Goal: Check status: Check status

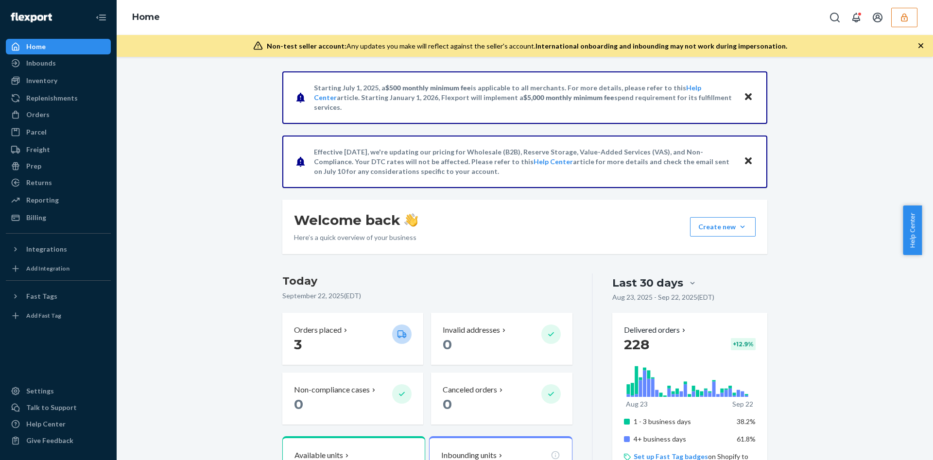
click at [909, 16] on button "button" at bounding box center [904, 17] width 26 height 19
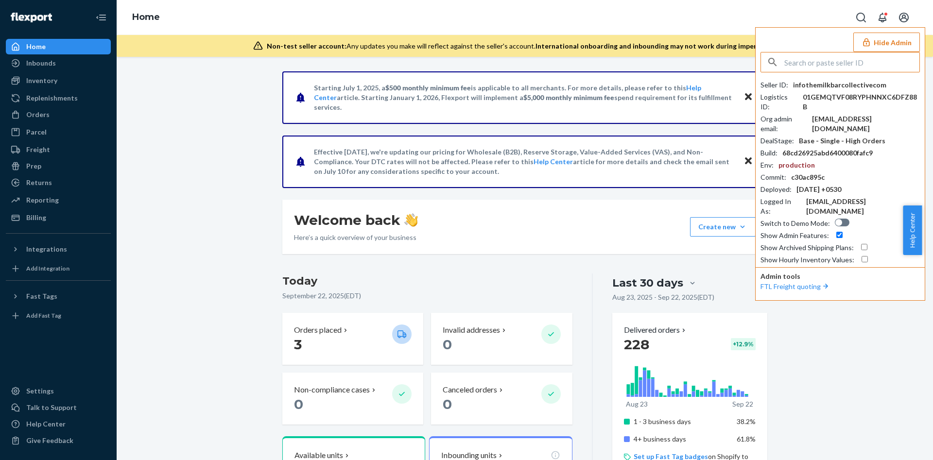
click at [824, 60] on input "text" at bounding box center [852, 61] width 135 height 19
type input "[EMAIL_ADDRESS][DOMAIN_NAME]"
click at [822, 90] on span "[EMAIL_ADDRESS][DOMAIN_NAME]" at bounding box center [827, 95] width 113 height 10
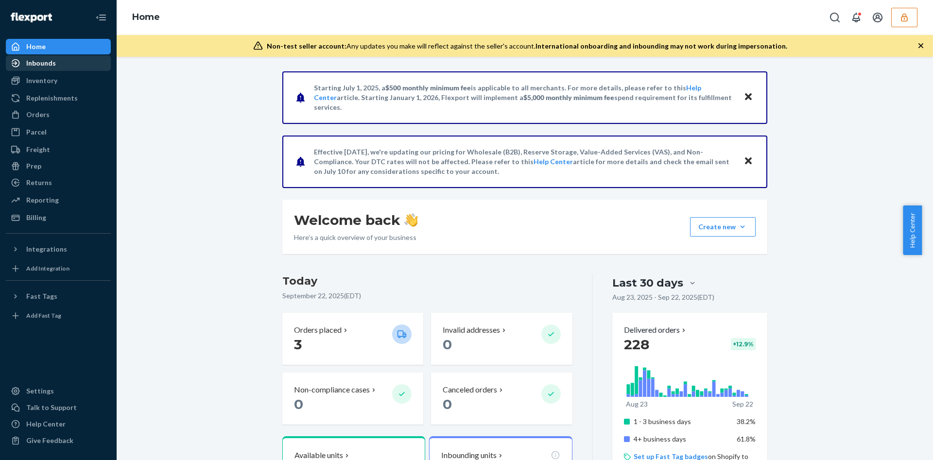
click at [52, 69] on div "Inbounds" at bounding box center [58, 63] width 103 height 14
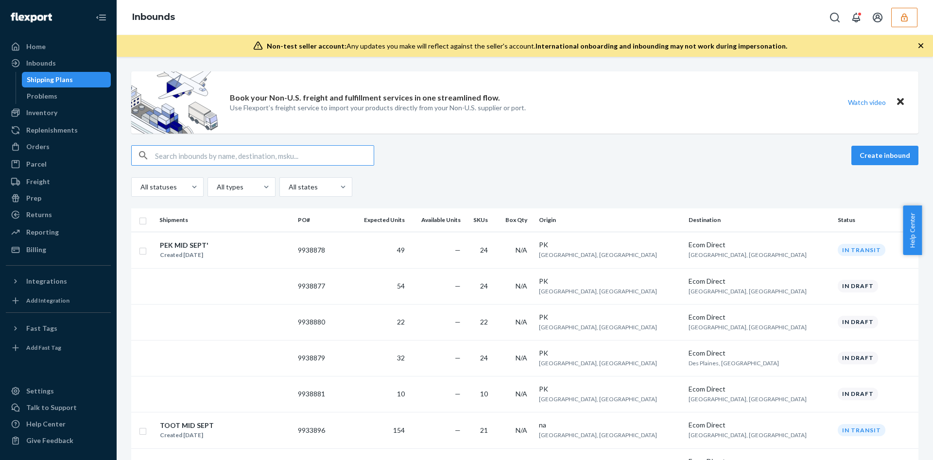
click at [250, 162] on input "text" at bounding box center [264, 155] width 219 height 19
paste input "9933896"
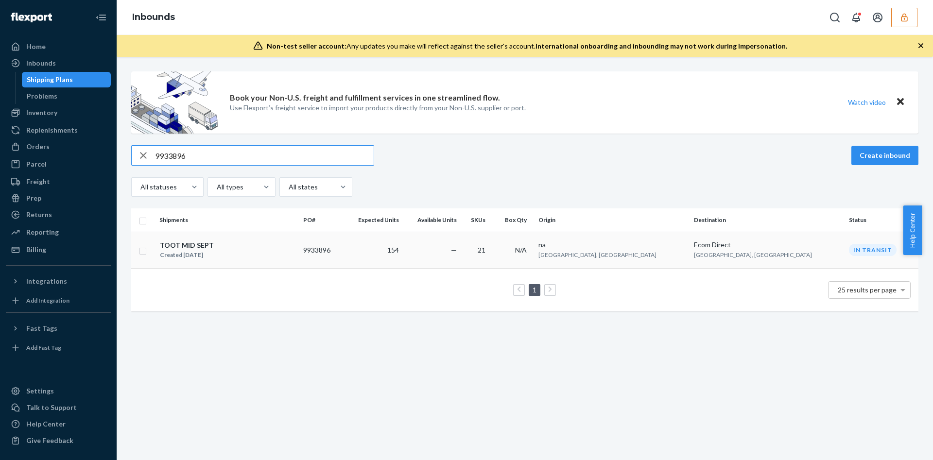
type input "9933896"
click at [299, 262] on td "TOOT MID SEPT Created Sep 11, 2025" at bounding box center [228, 250] width 144 height 36
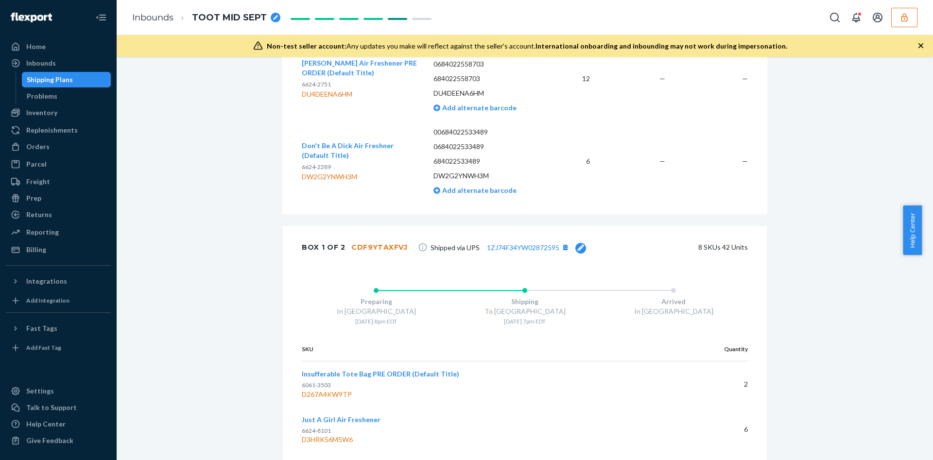
scroll to position [1823, 0]
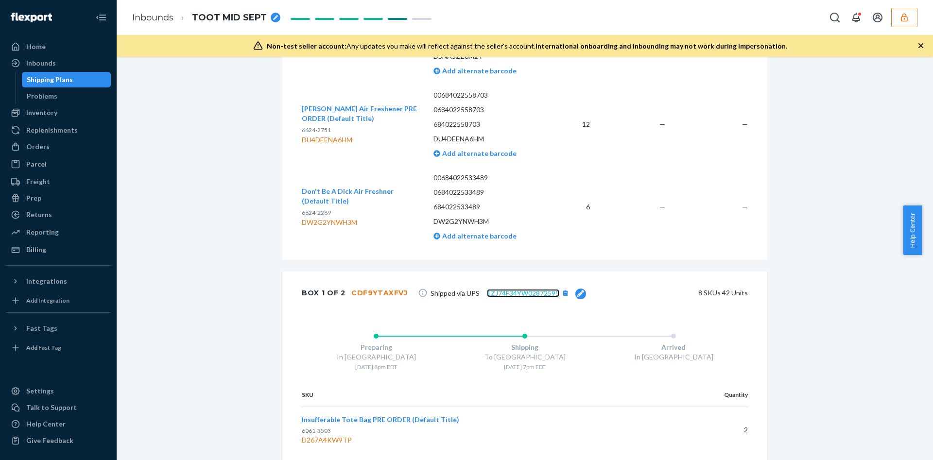
click at [523, 294] on link "1ZJ74F34YW02872595" at bounding box center [523, 293] width 72 height 8
click at [51, 59] on div "Inbounds" at bounding box center [41, 63] width 30 height 10
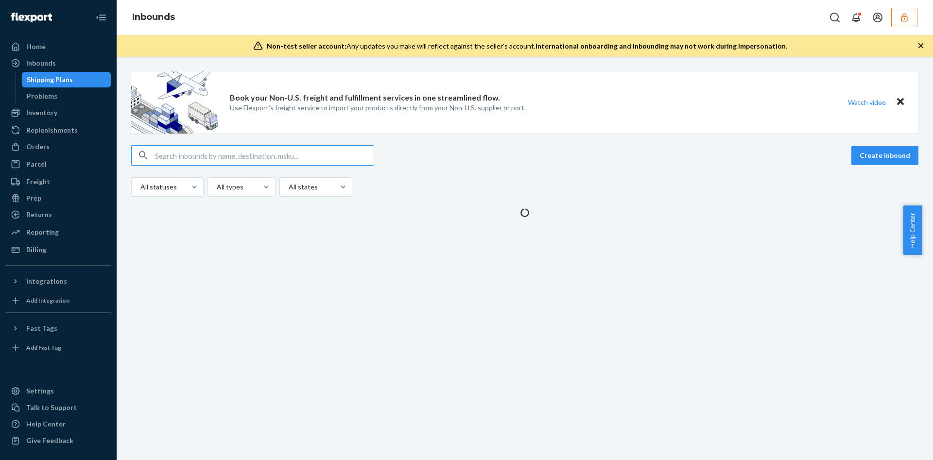
click at [263, 154] on input "text" at bounding box center [264, 155] width 219 height 19
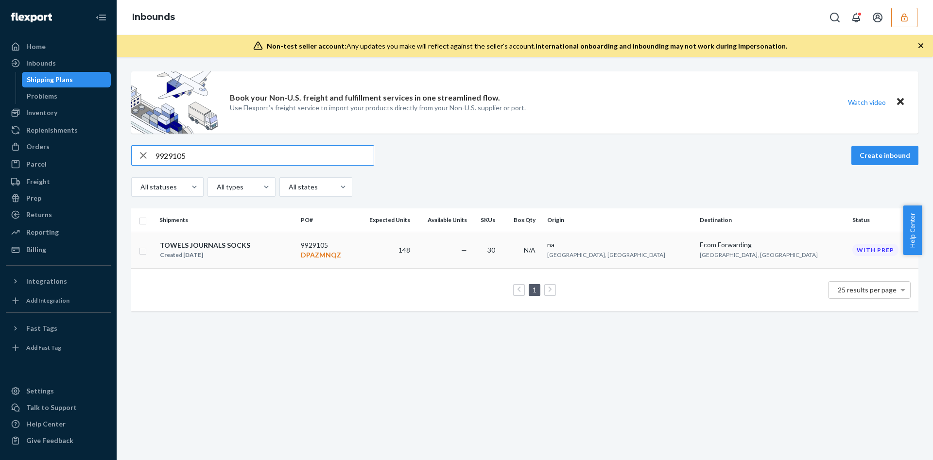
type input "9929105"
click at [410, 257] on td "148" at bounding box center [384, 250] width 59 height 36
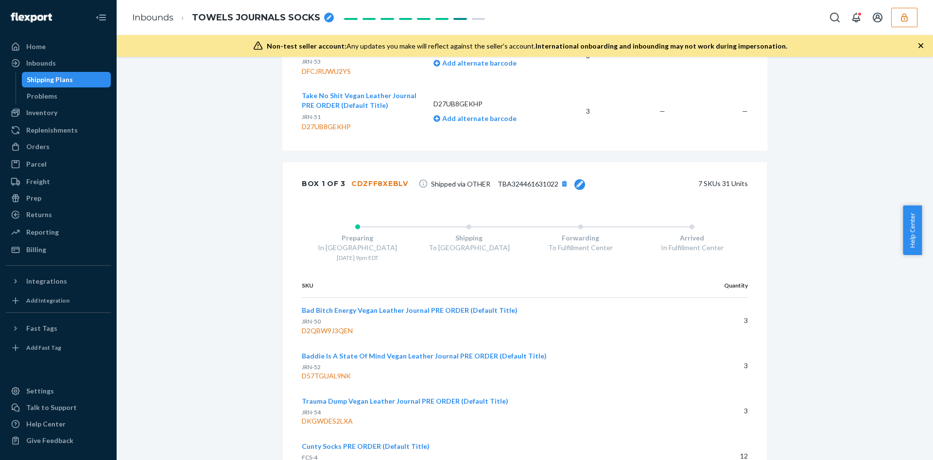
scroll to position [2042, 0]
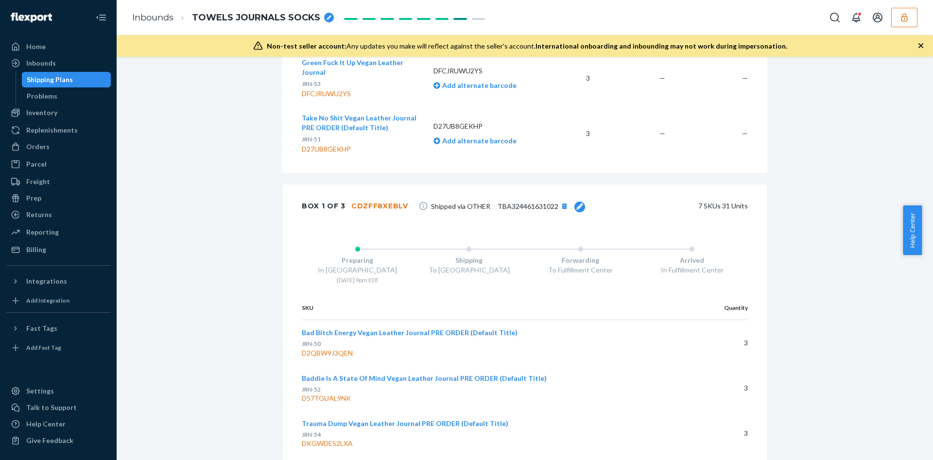
click at [515, 202] on span "TBA324461631022" at bounding box center [528, 206] width 61 height 8
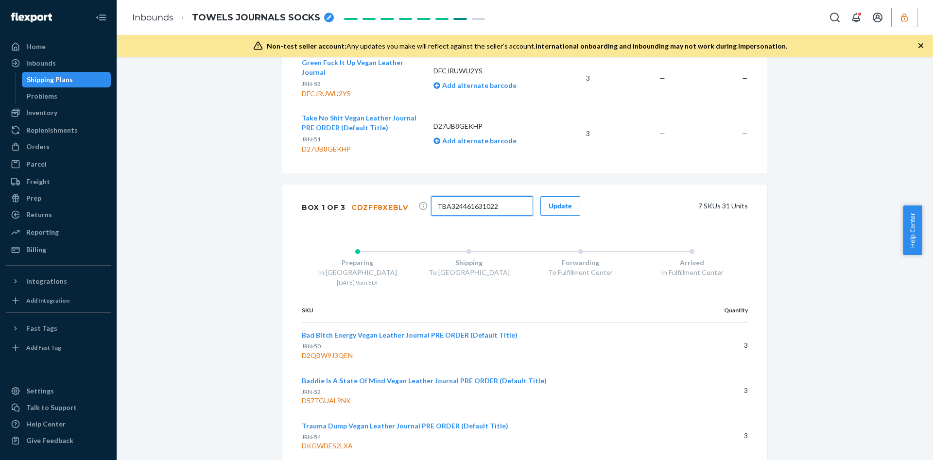
click at [452, 196] on input "TBA324461631022" at bounding box center [482, 205] width 102 height 19
